Goal: Task Accomplishment & Management: Complete application form

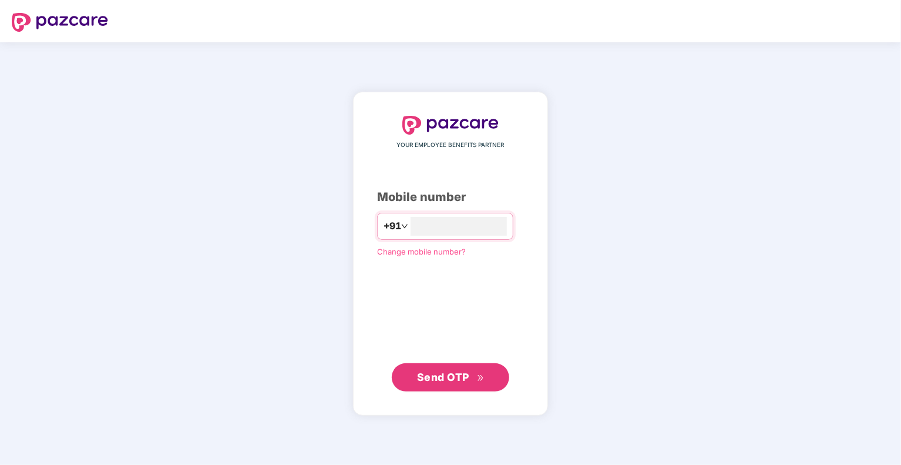
type input "**********"
click at [425, 375] on span "Send OTP" at bounding box center [443, 377] width 52 height 12
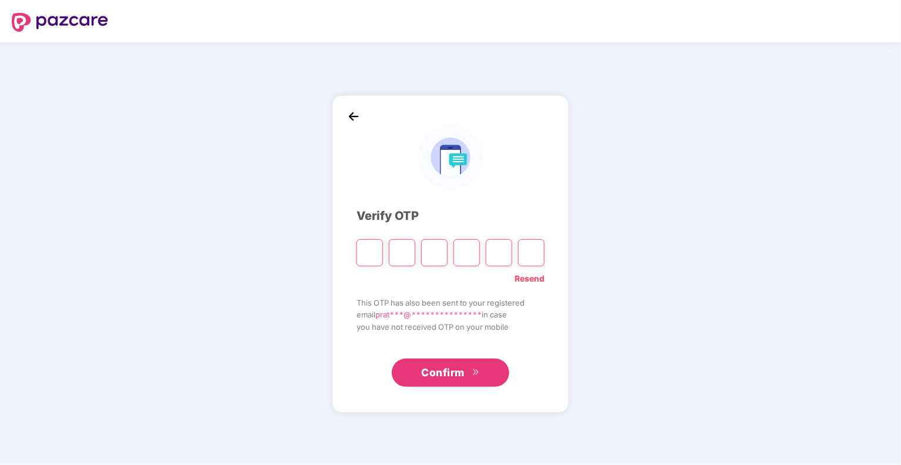
type input "*"
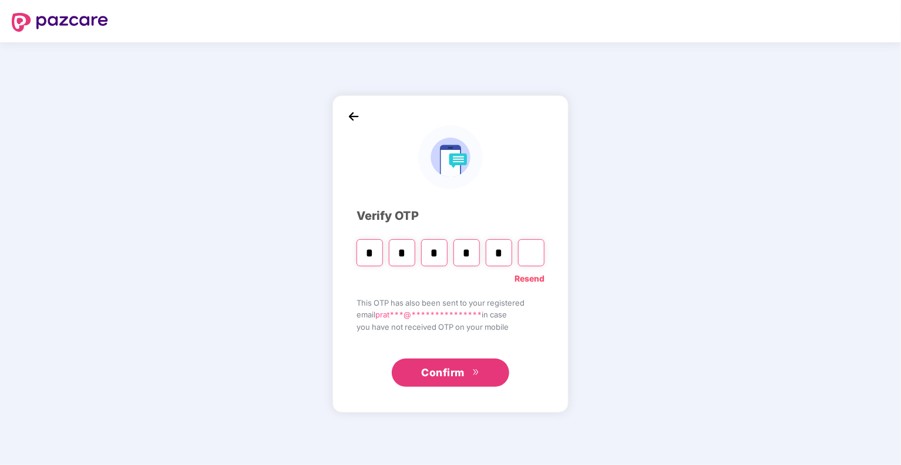
type input "*"
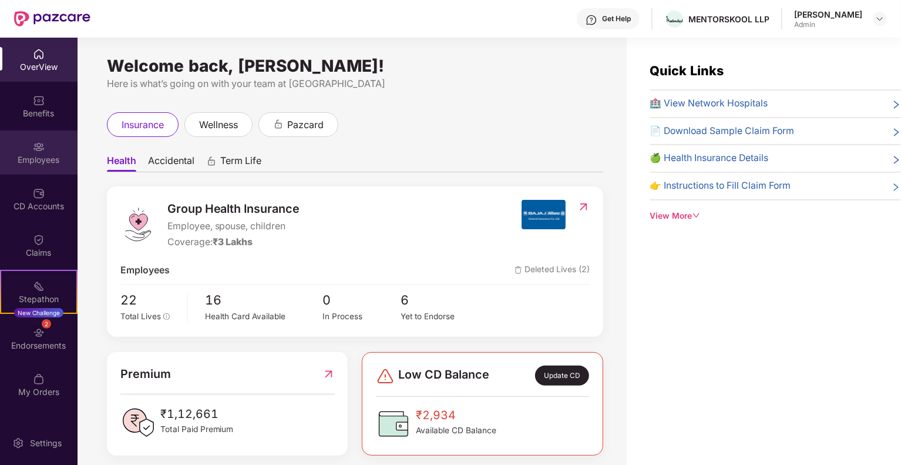
click at [46, 150] on div "Employees" at bounding box center [39, 152] width 78 height 44
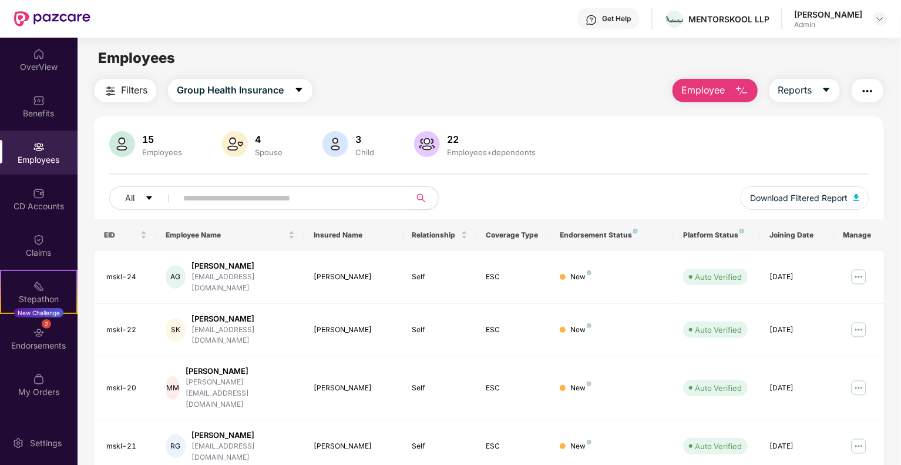
click at [721, 94] on span "Employee" at bounding box center [703, 90] width 44 height 15
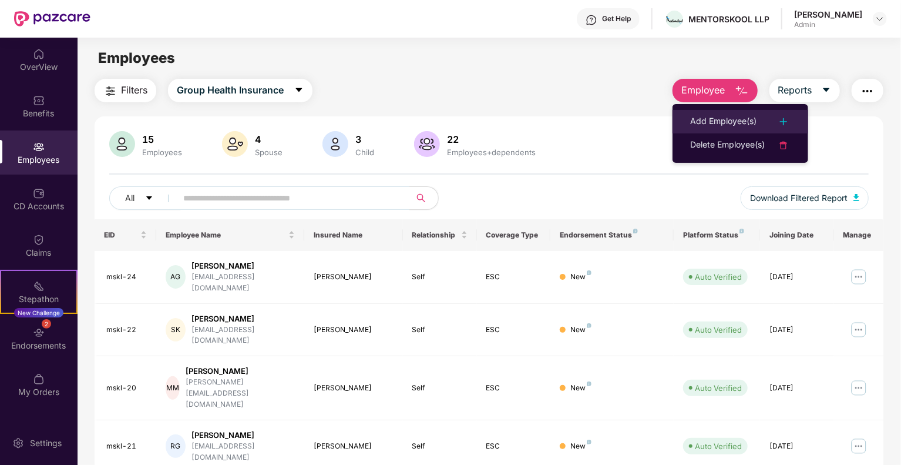
click at [716, 115] on div "Add Employee(s)" at bounding box center [723, 122] width 66 height 14
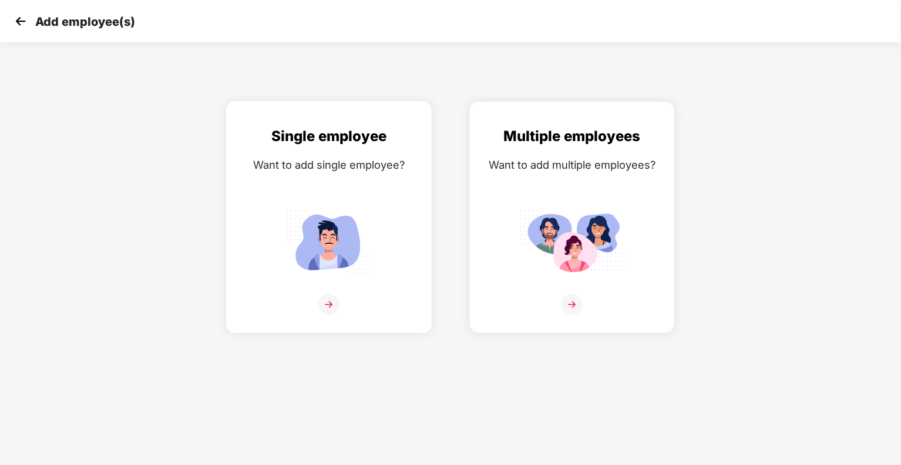
click at [338, 270] on img at bounding box center [329, 241] width 106 height 73
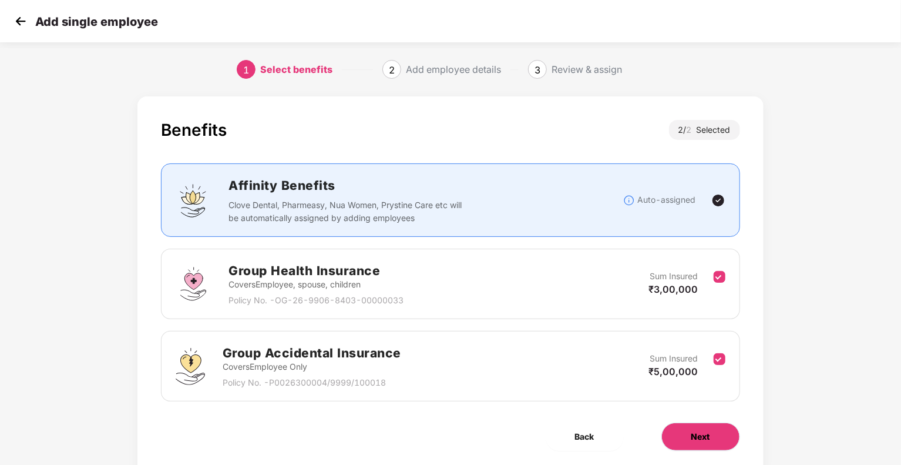
click at [716, 437] on button "Next" at bounding box center [700, 436] width 79 height 28
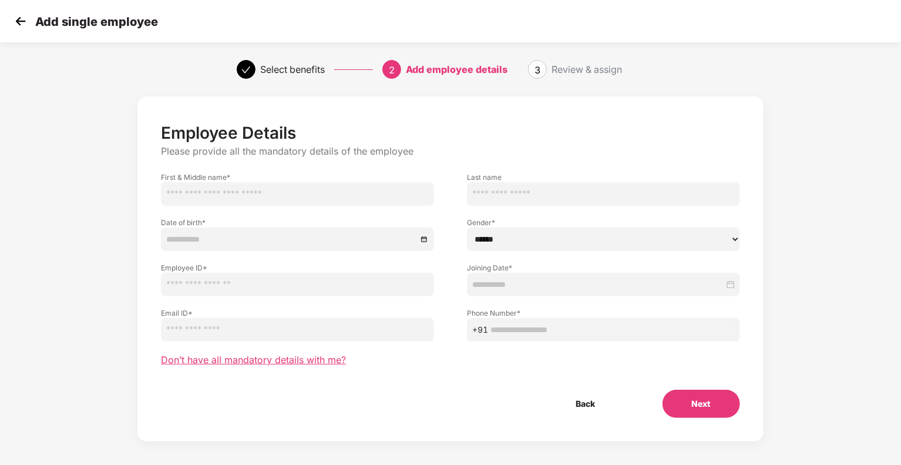
click at [314, 357] on span "Don’t have all mandatory details with me?" at bounding box center [253, 360] width 185 height 12
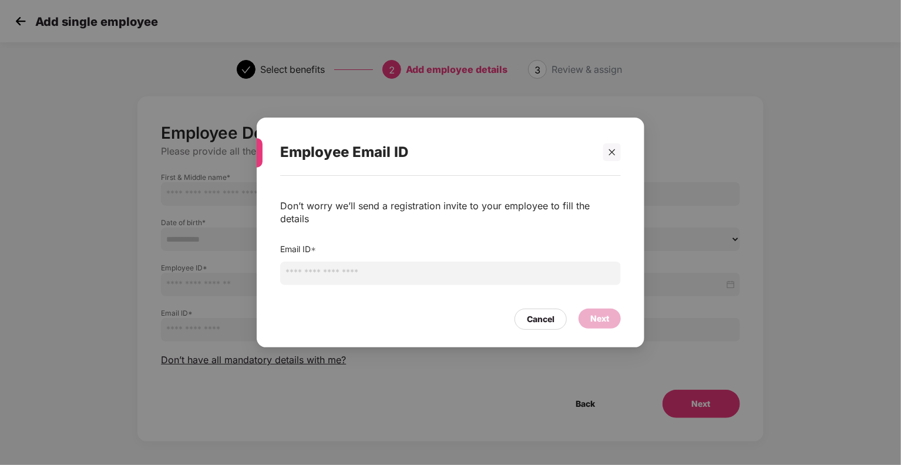
click at [452, 261] on input "email" at bounding box center [450, 272] width 341 height 23
type input "**********"
click at [609, 312] on div "Next" at bounding box center [599, 318] width 19 height 13
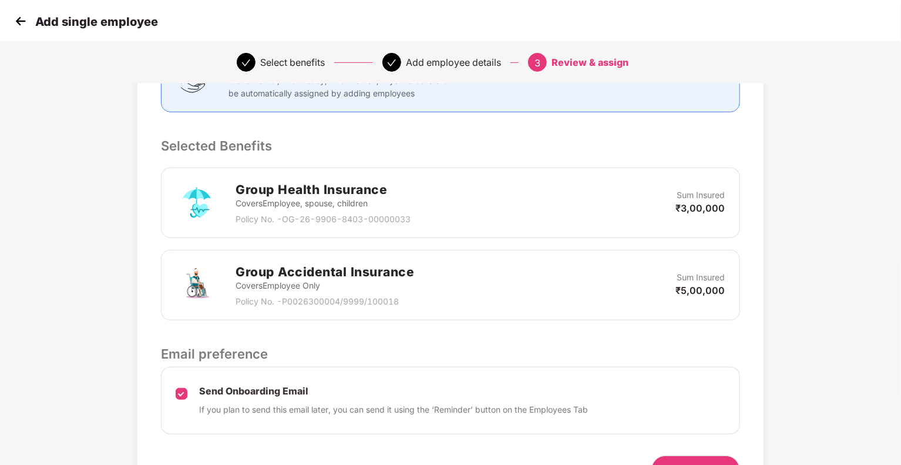
scroll to position [273, 0]
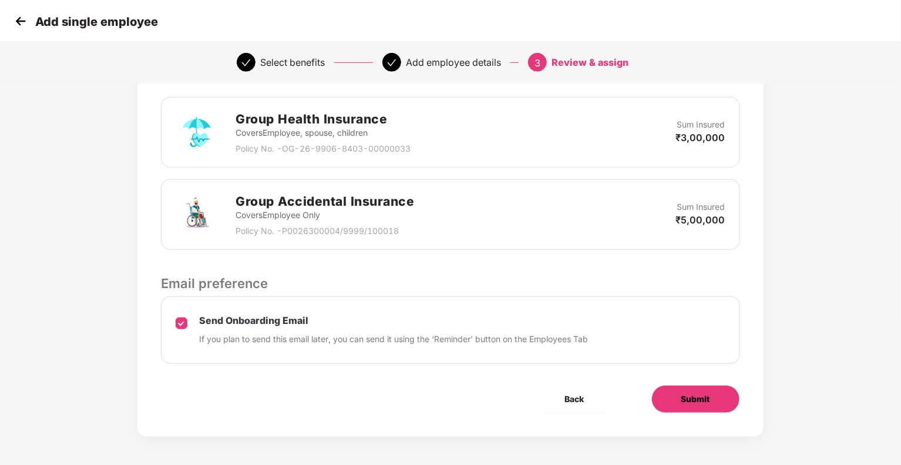
click at [689, 392] on span "Submit" at bounding box center [695, 398] width 29 height 13
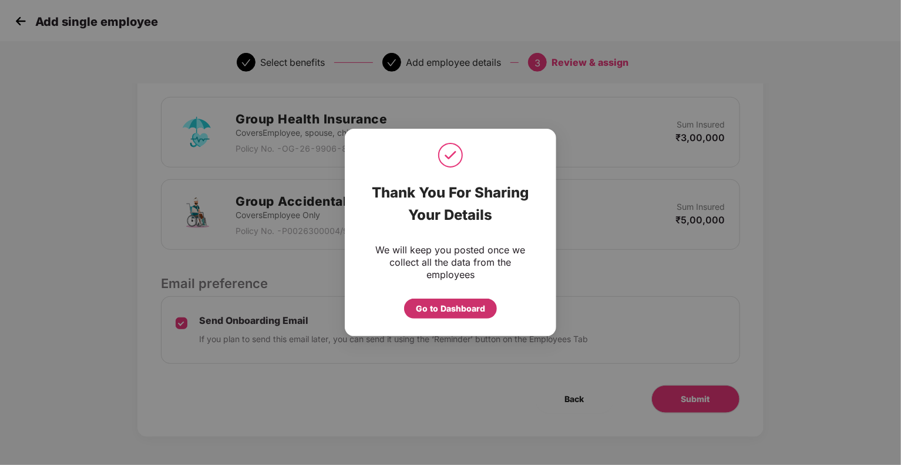
click at [458, 306] on div "Go to Dashboard" at bounding box center [450, 308] width 69 height 13
